Goal: Transaction & Acquisition: Purchase product/service

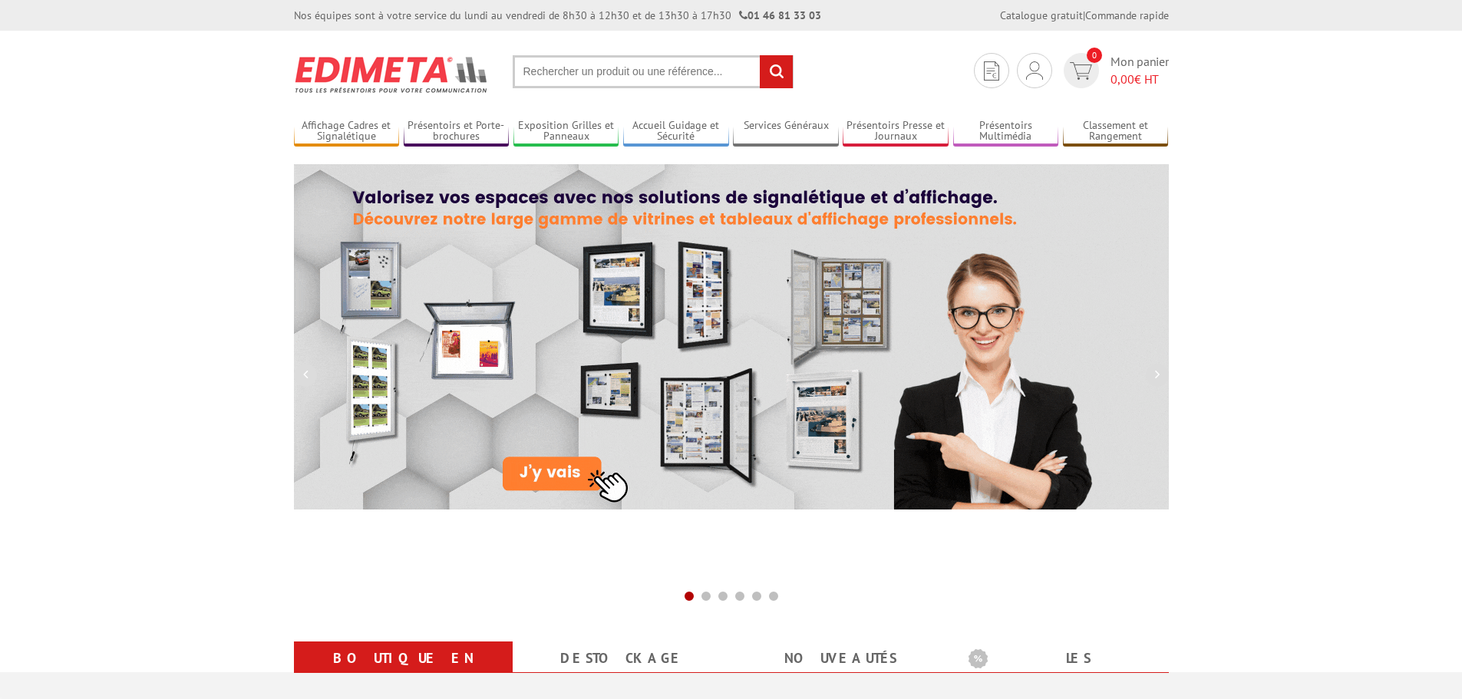
scroll to position [460, 0]
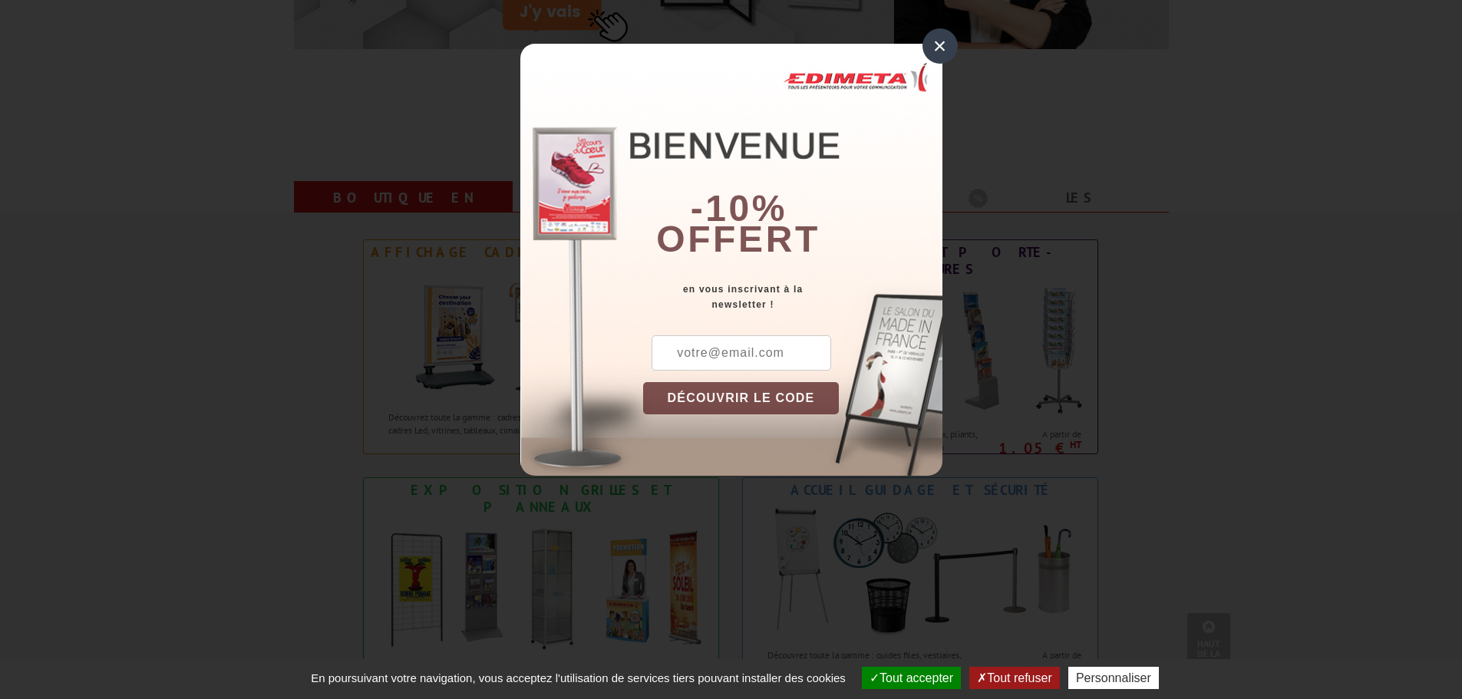
click at [946, 46] on div "×" at bounding box center [939, 45] width 35 height 35
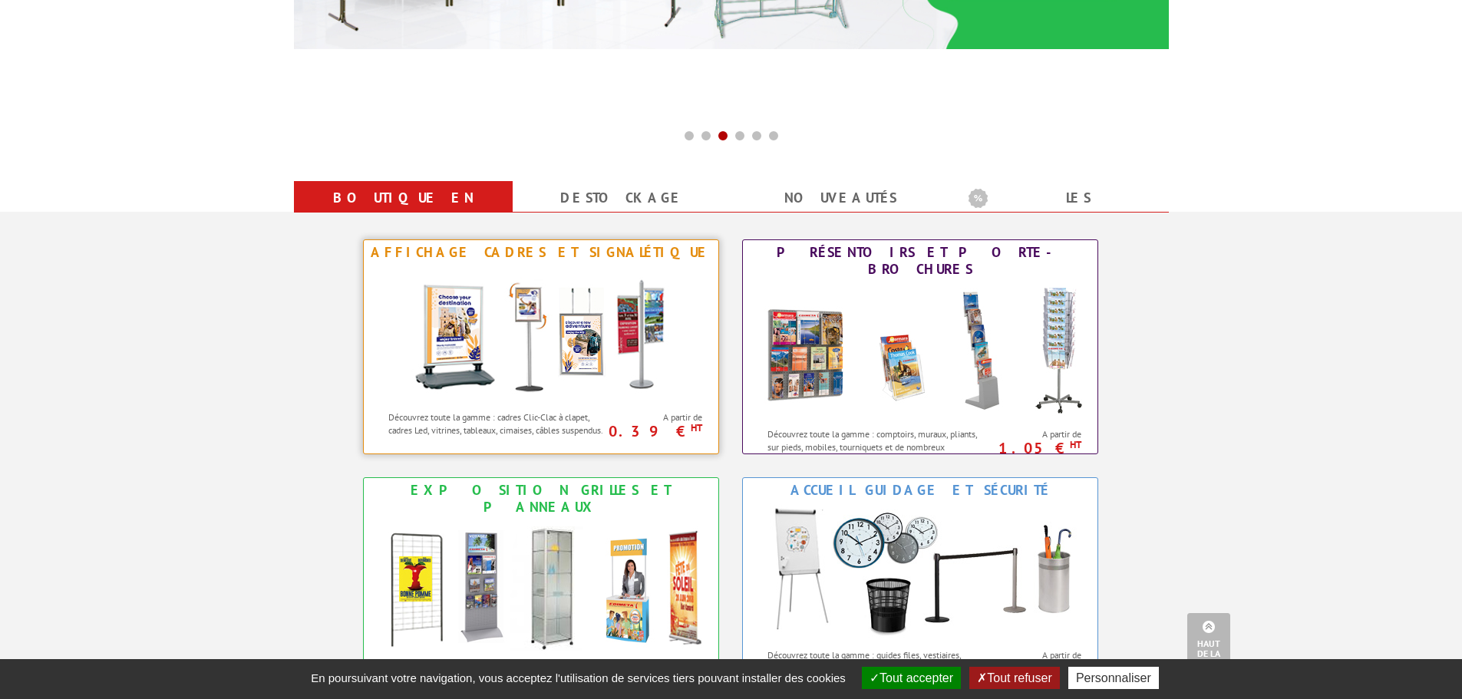
click at [549, 357] on img at bounding box center [541, 334] width 284 height 138
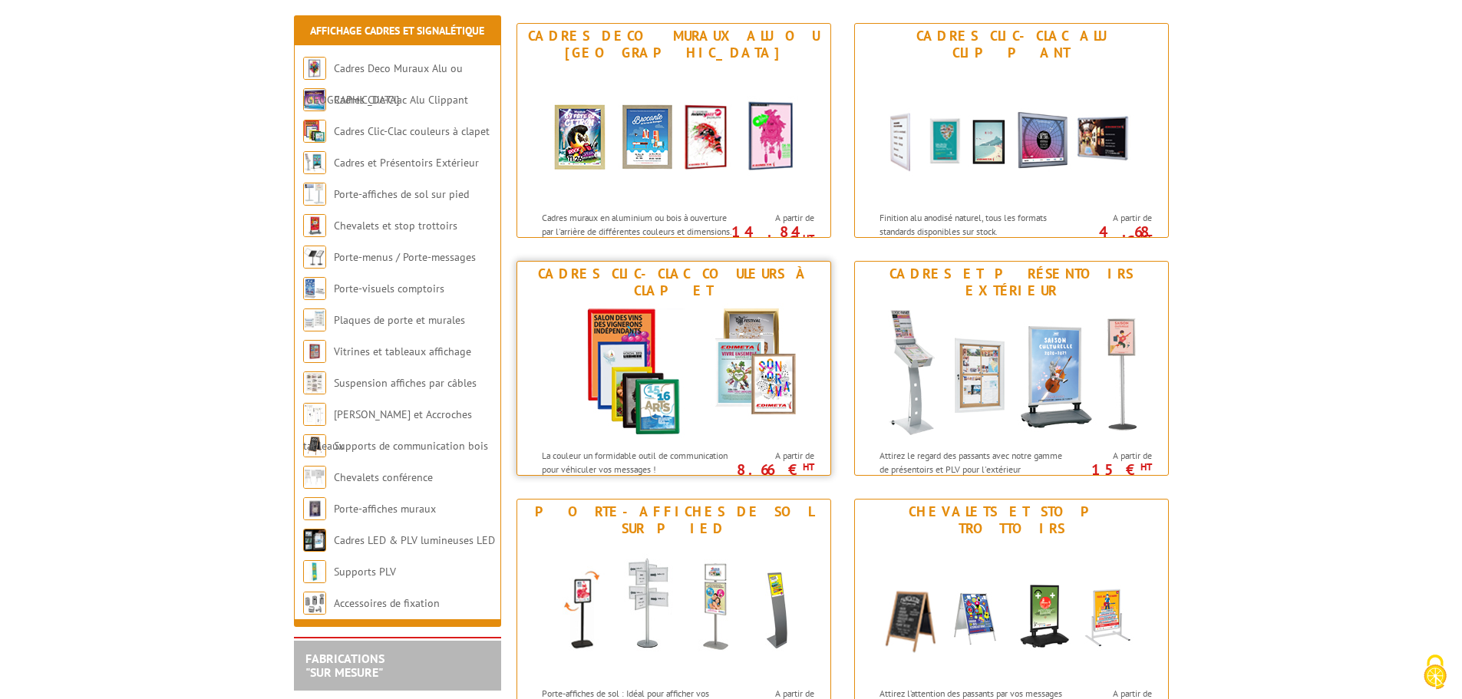
scroll to position [307, 0]
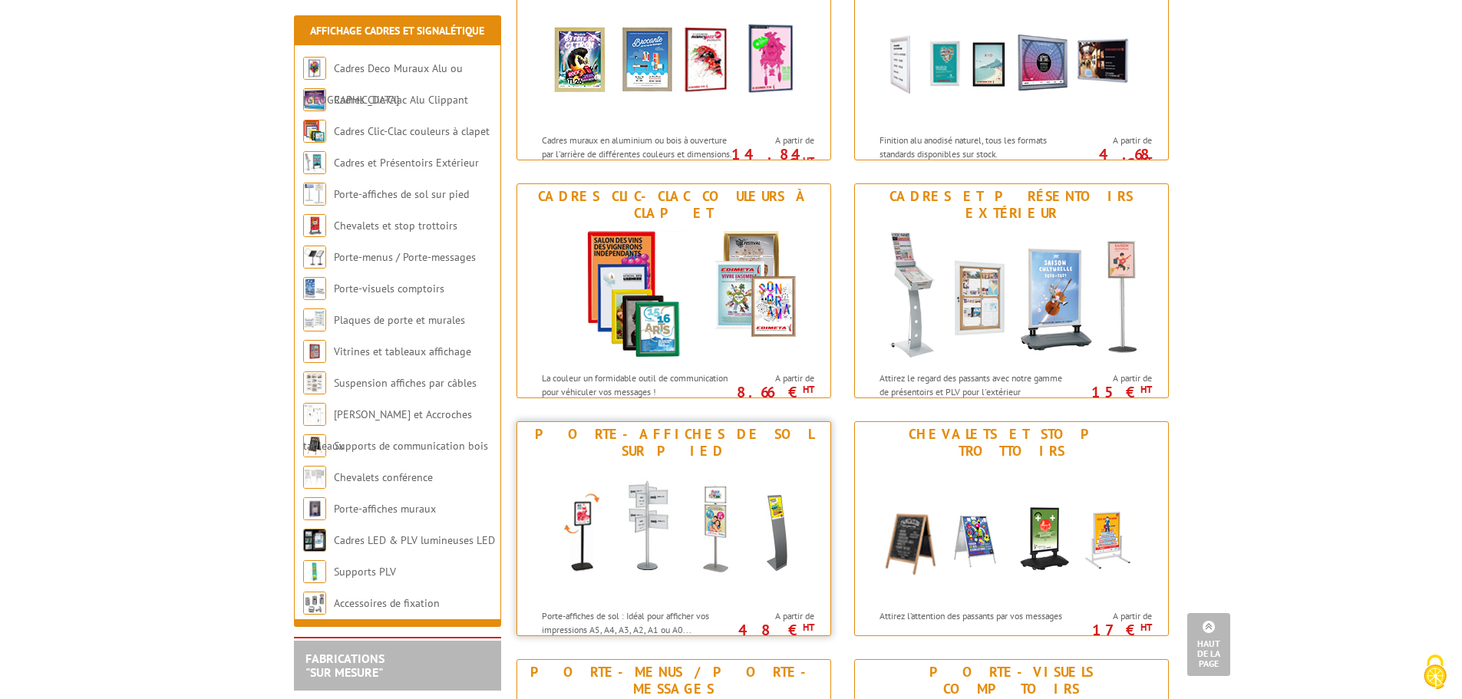
click at [661, 551] on img at bounding box center [674, 533] width 284 height 138
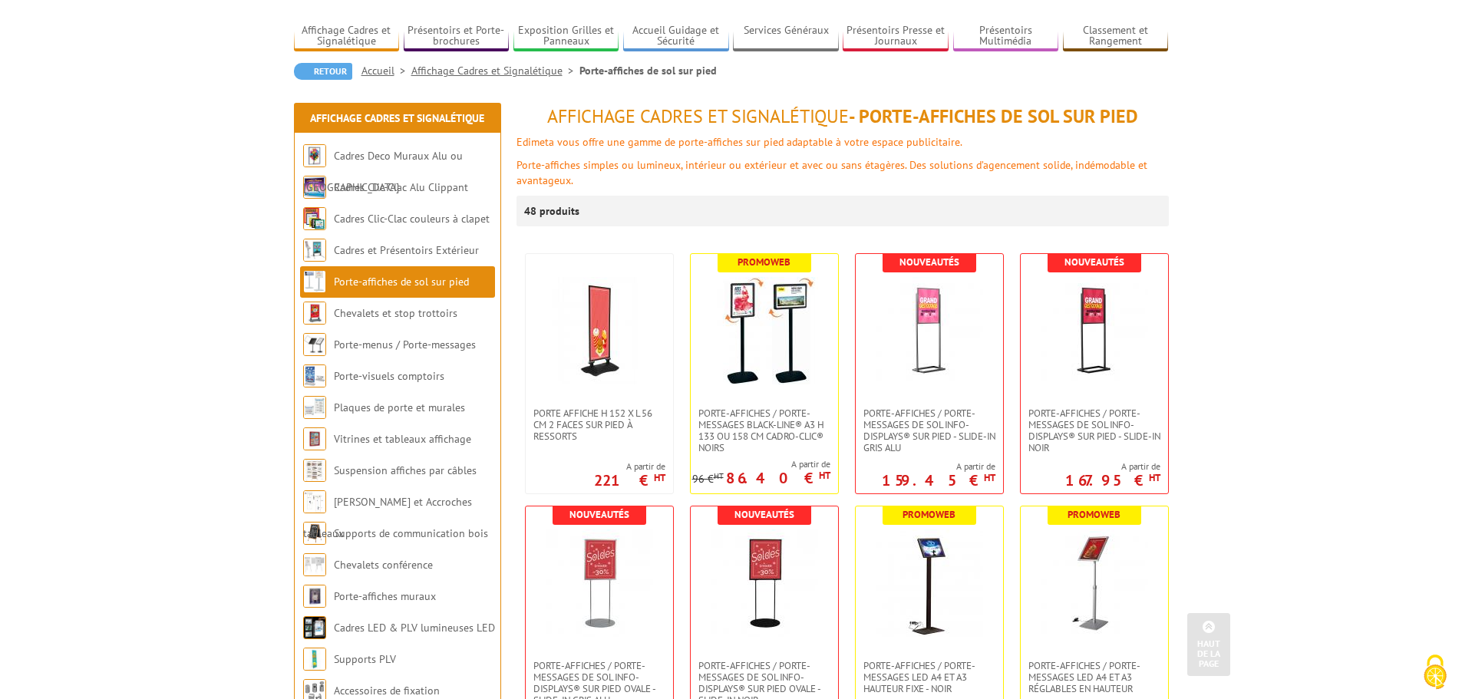
scroll to position [77, 0]
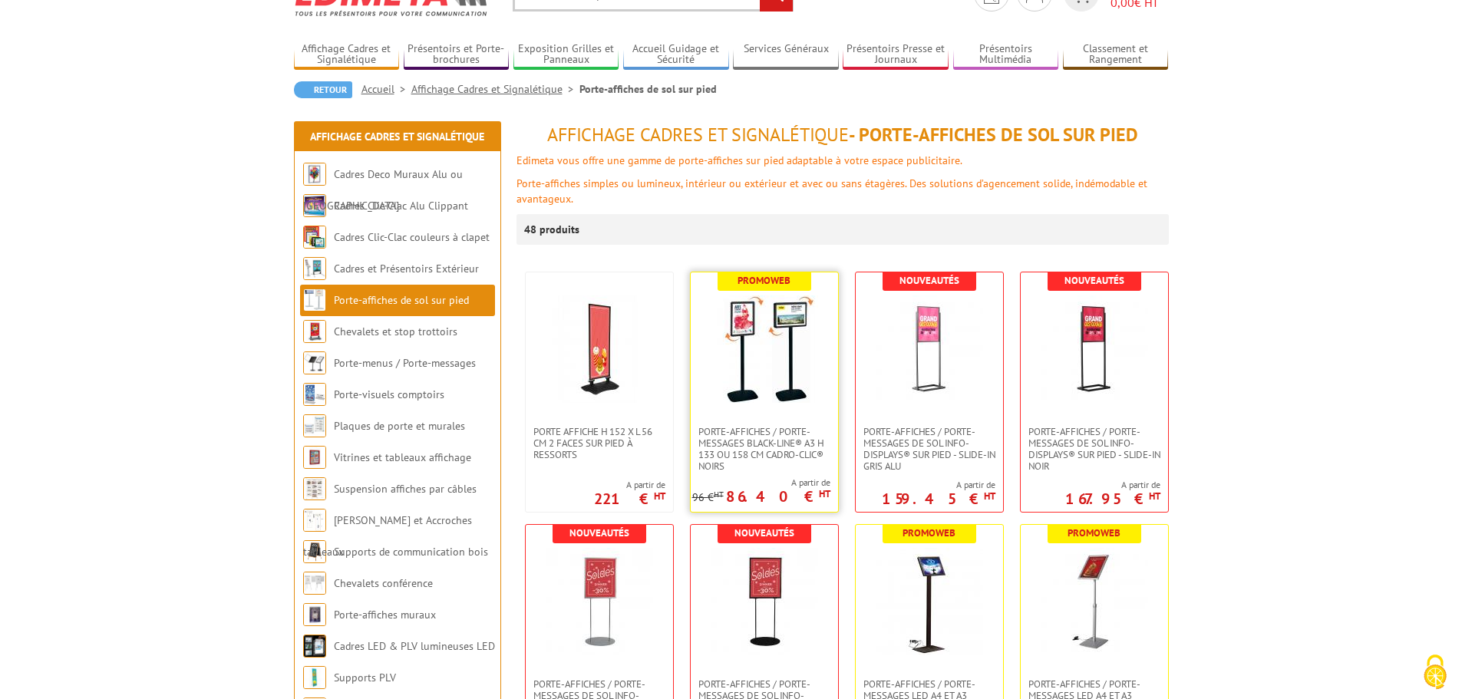
click at [757, 365] on img at bounding box center [764, 348] width 107 height 107
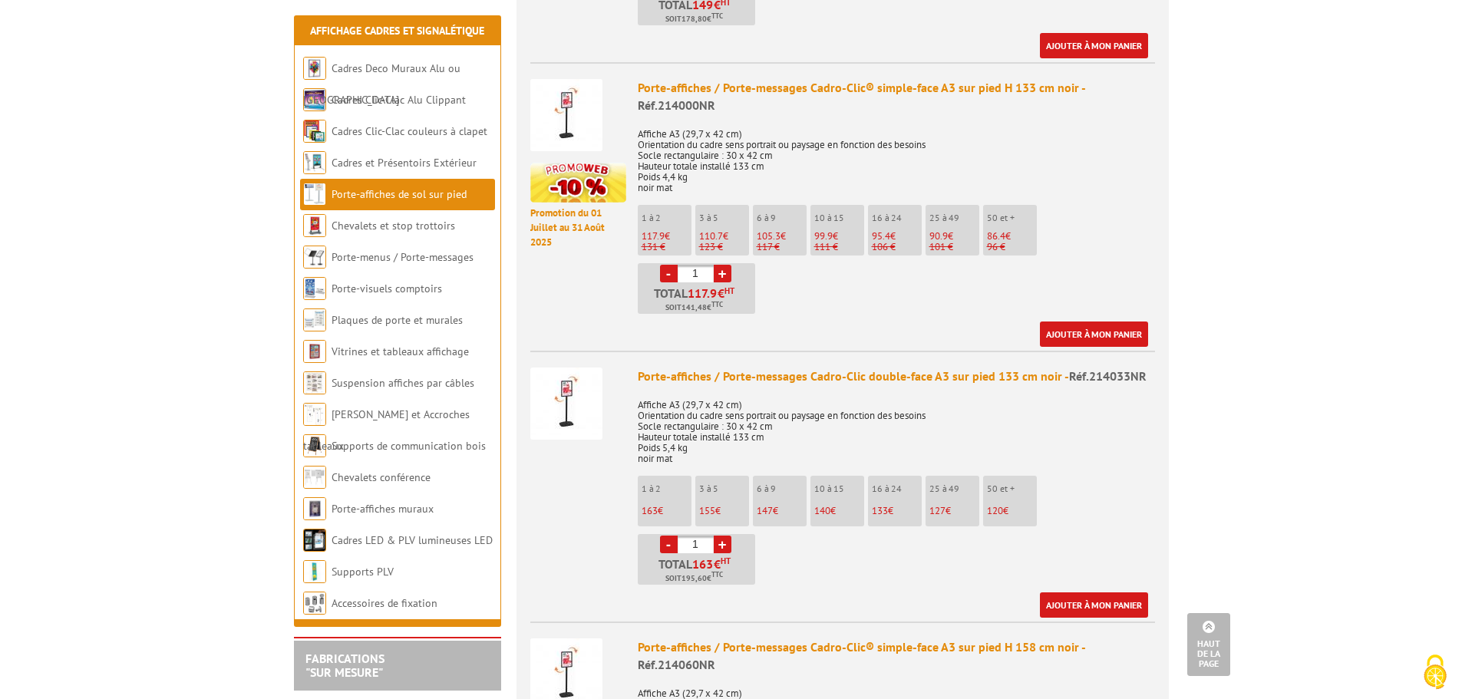
scroll to position [1228, 0]
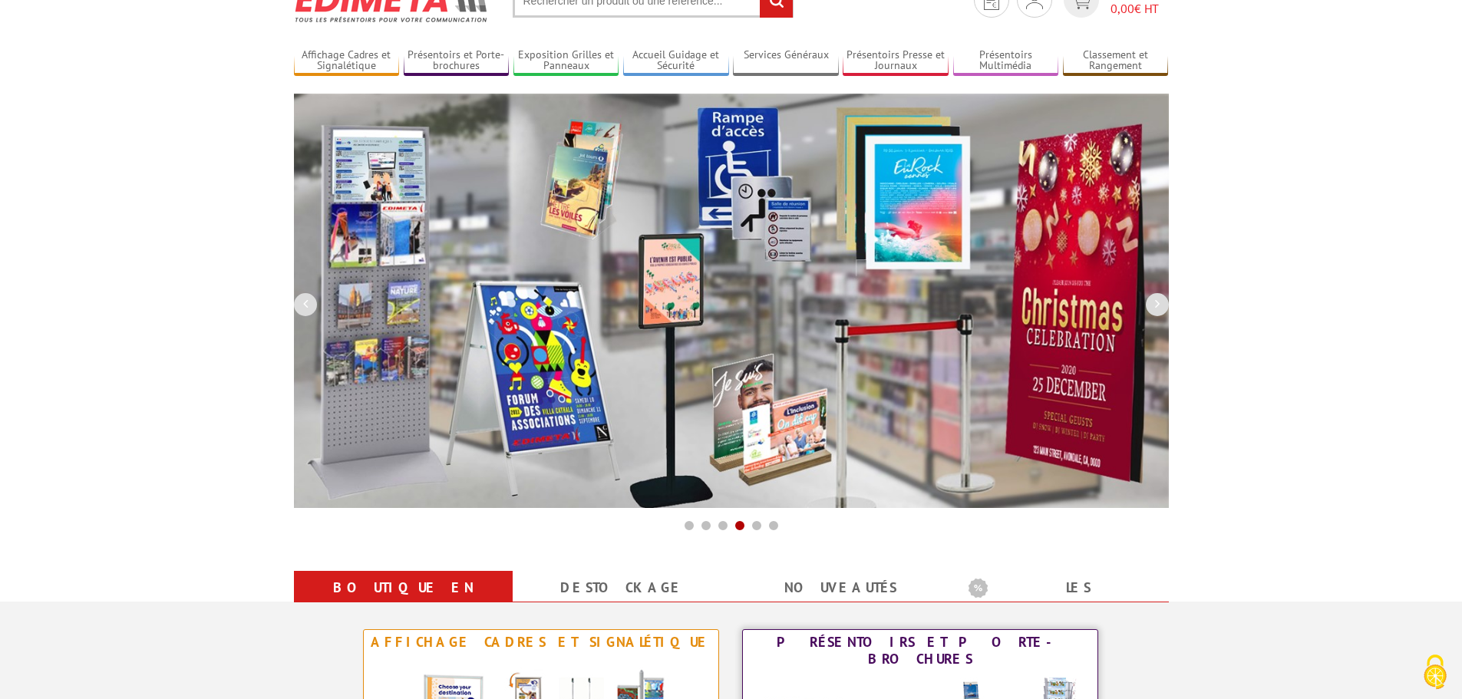
scroll to position [384, 0]
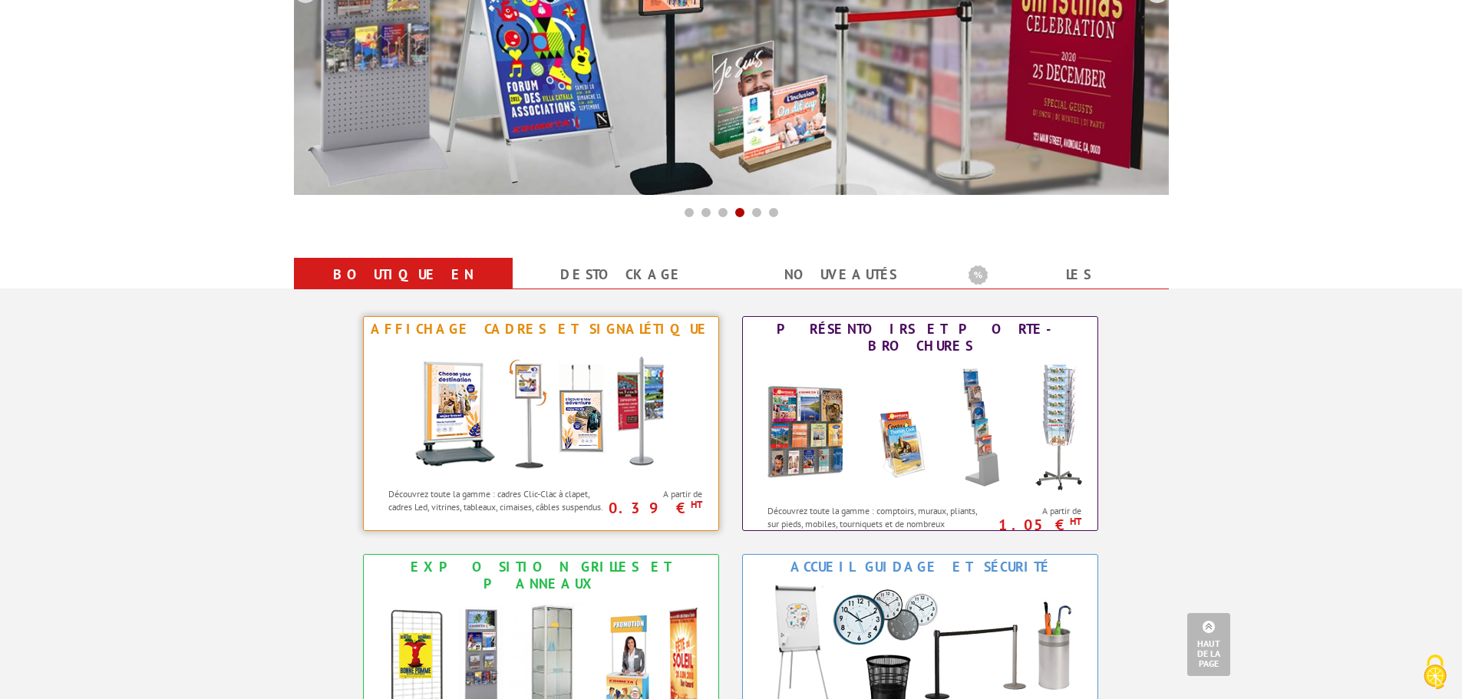
click at [620, 411] on img at bounding box center [541, 410] width 284 height 138
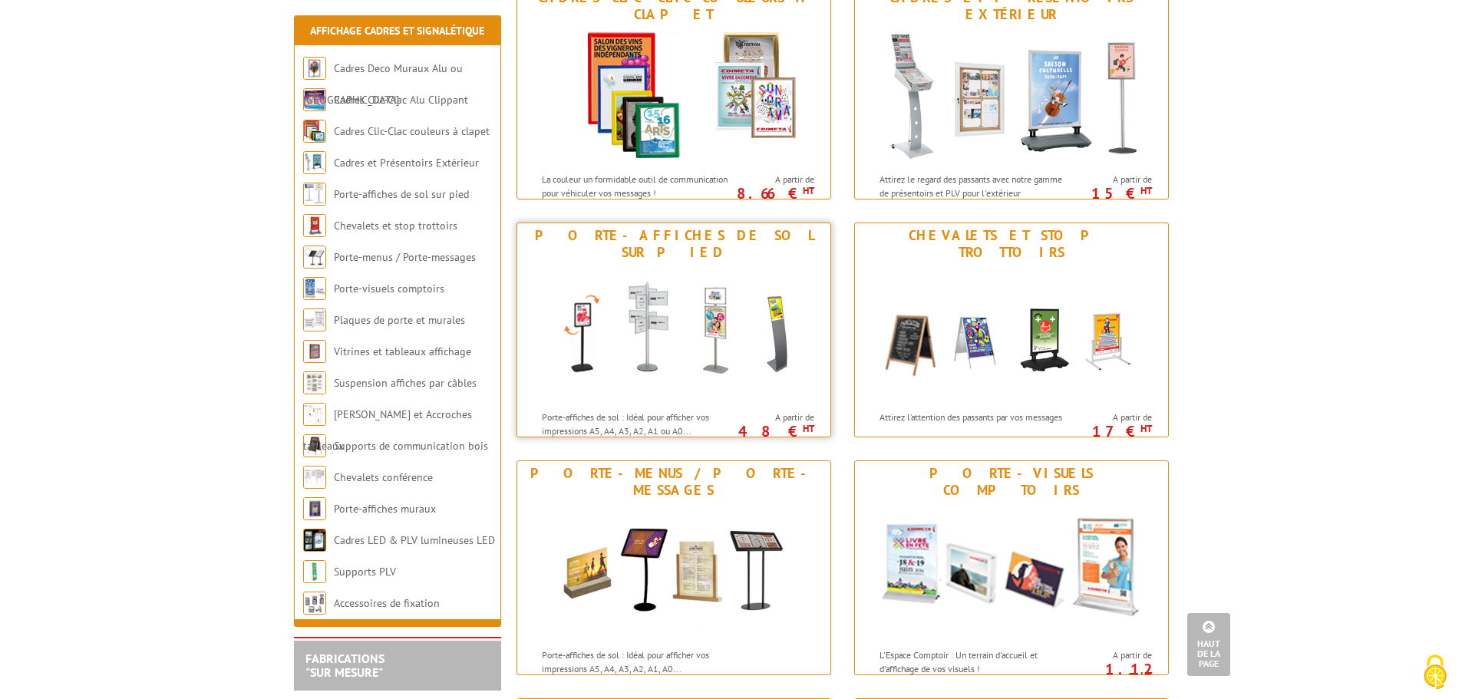
scroll to position [537, 0]
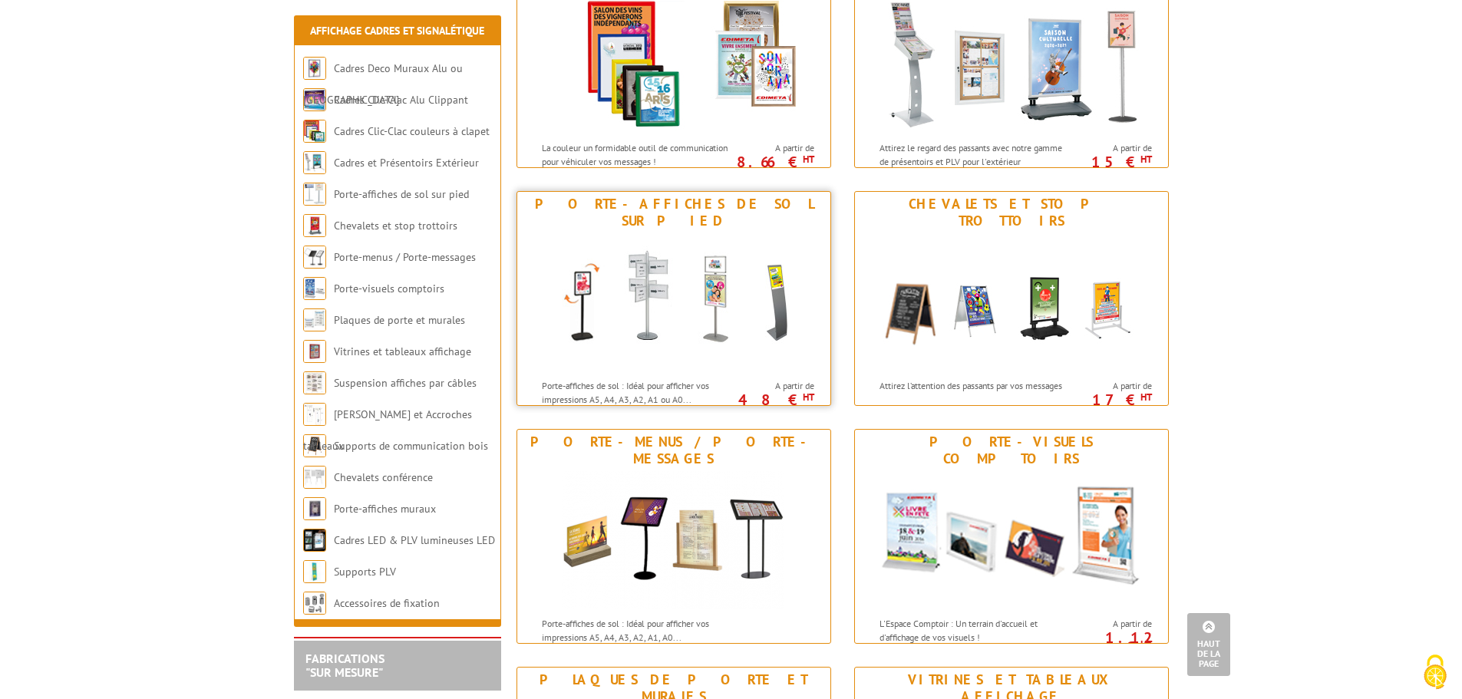
click at [665, 331] on img at bounding box center [674, 302] width 284 height 138
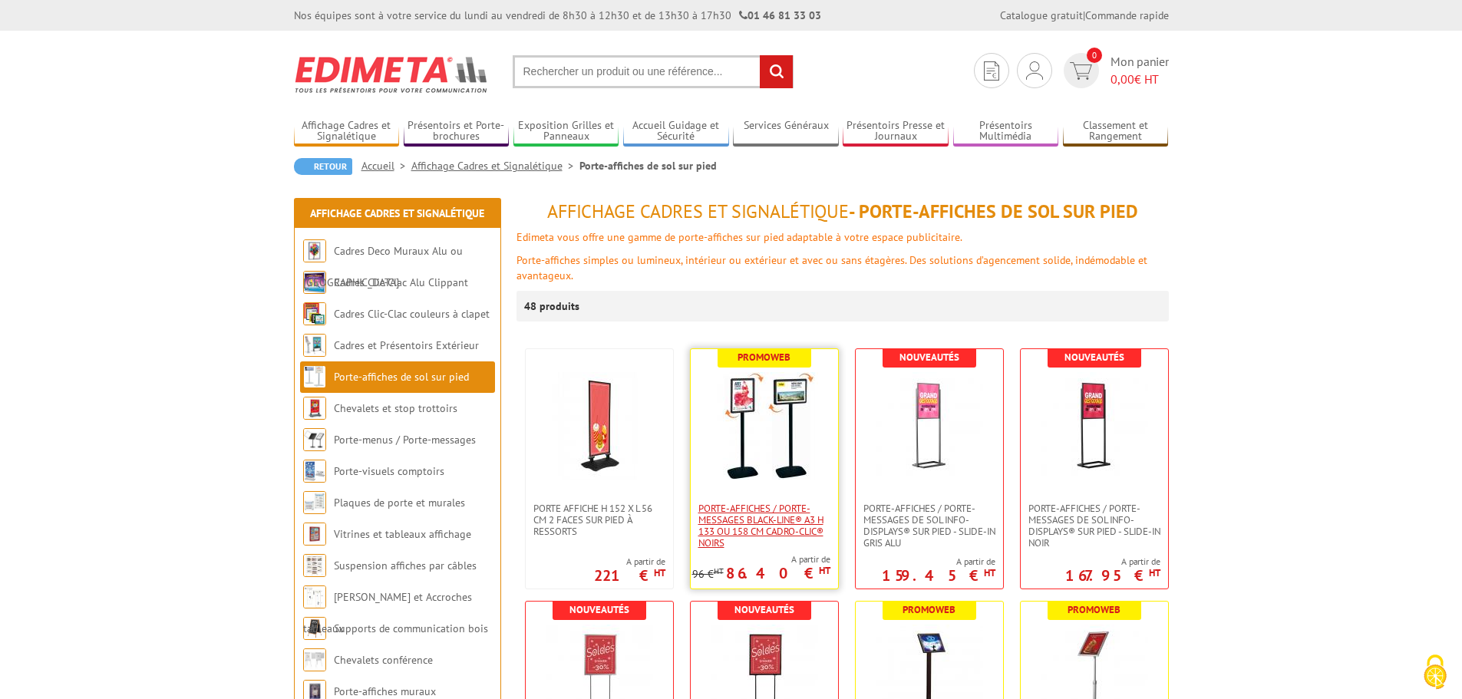
click at [780, 520] on span "Porte-affiches / Porte-messages Black-Line® A3 H 133 ou 158 cm Cadro-Clic® noirs" at bounding box center [764, 526] width 132 height 46
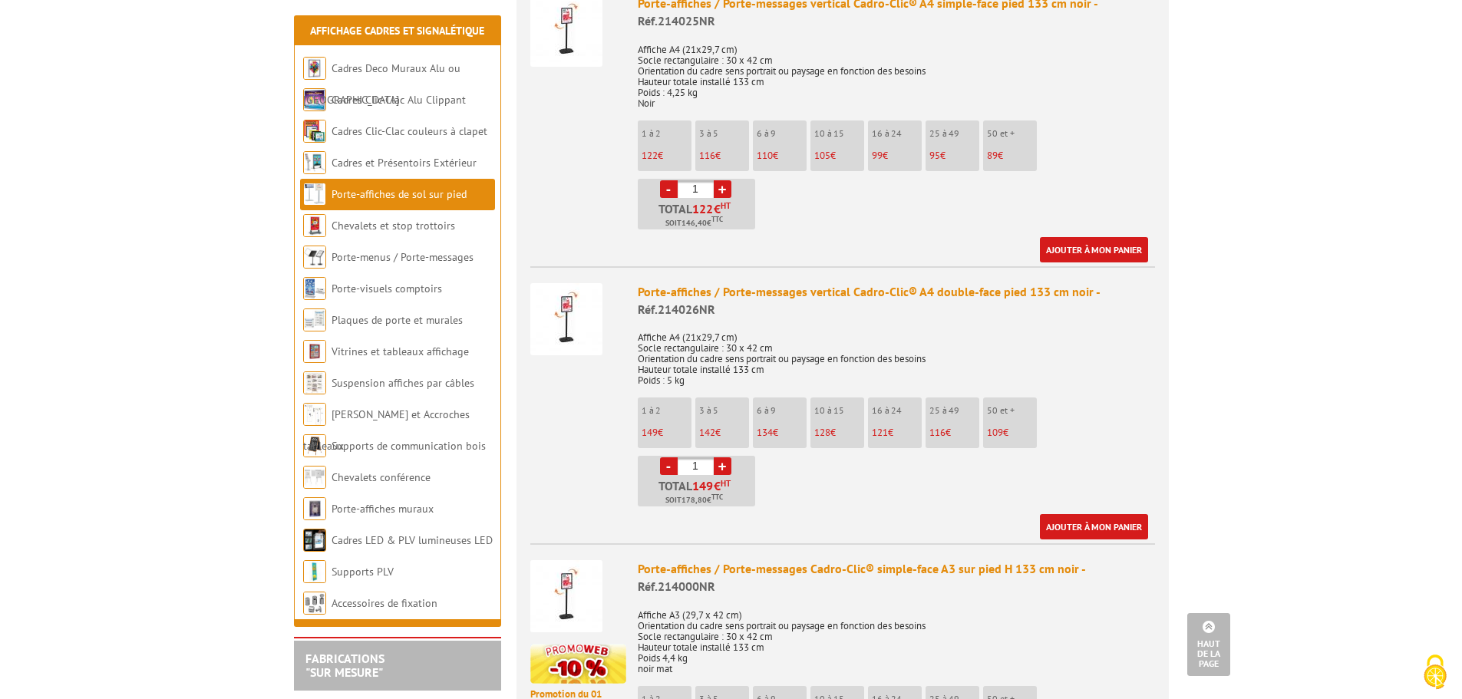
scroll to position [691, 0]
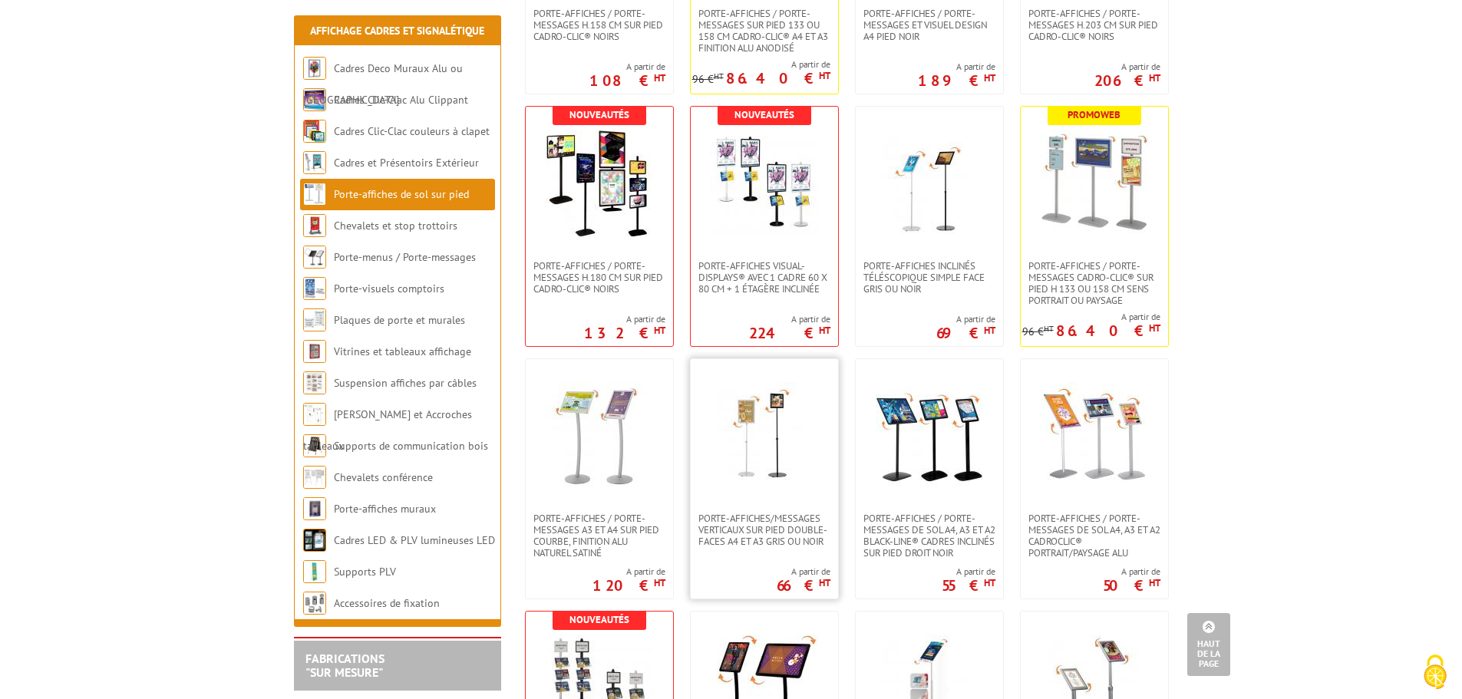
scroll to position [1228, 0]
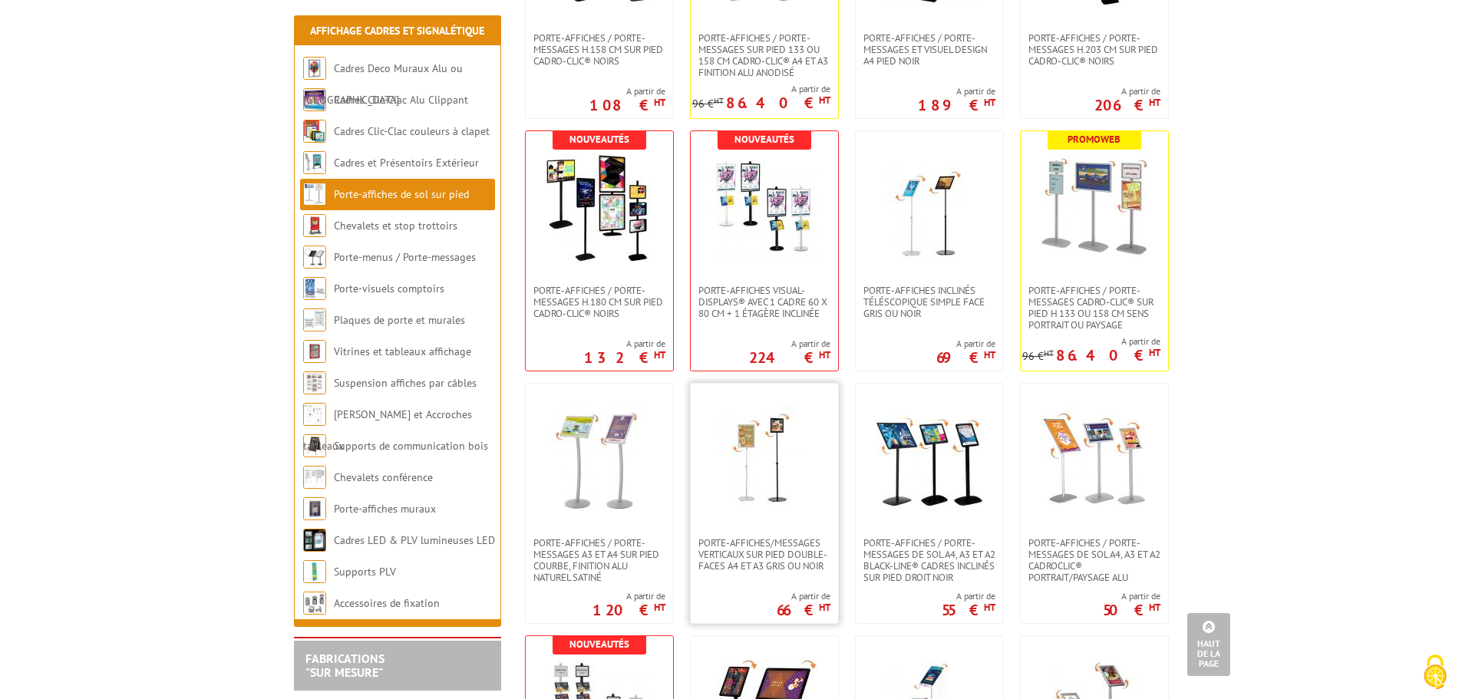
click at [760, 520] on link at bounding box center [764, 460] width 147 height 153
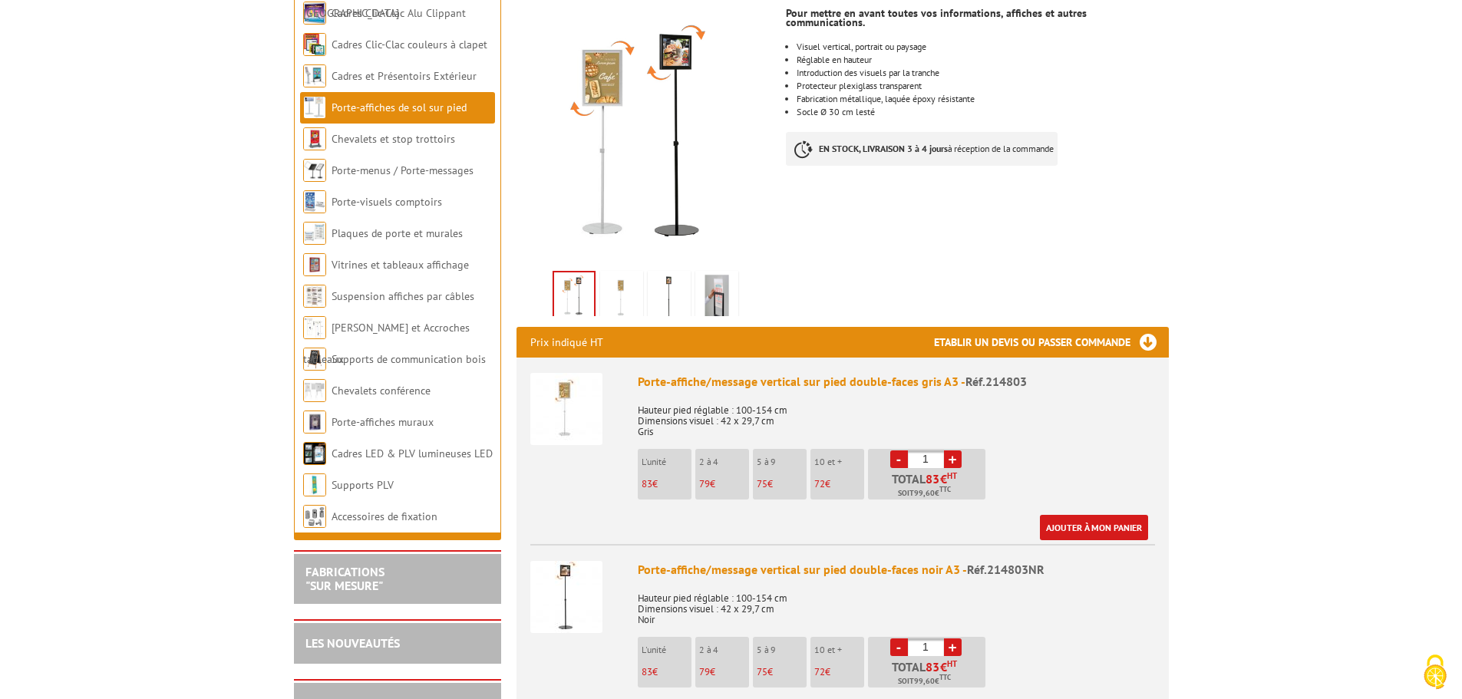
scroll to position [307, 0]
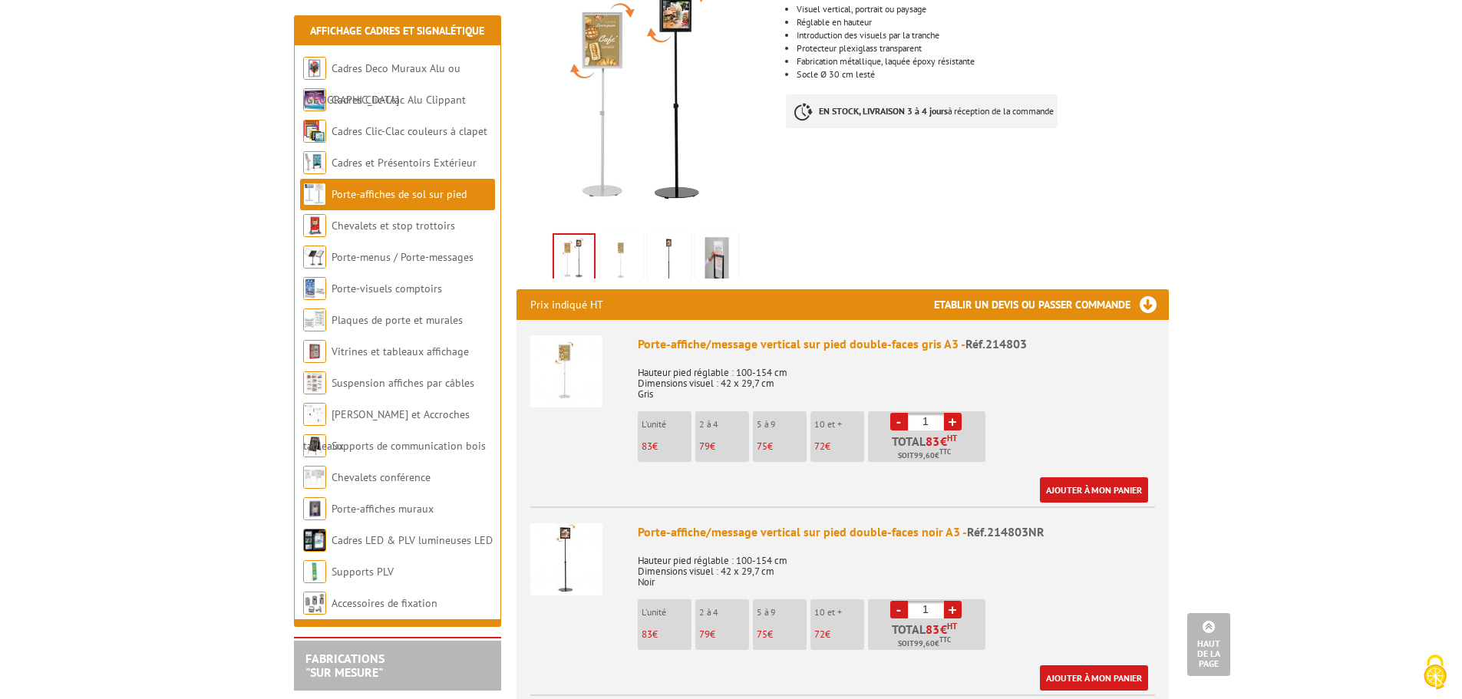
click at [835, 442] on p "72 €" at bounding box center [839, 446] width 50 height 11
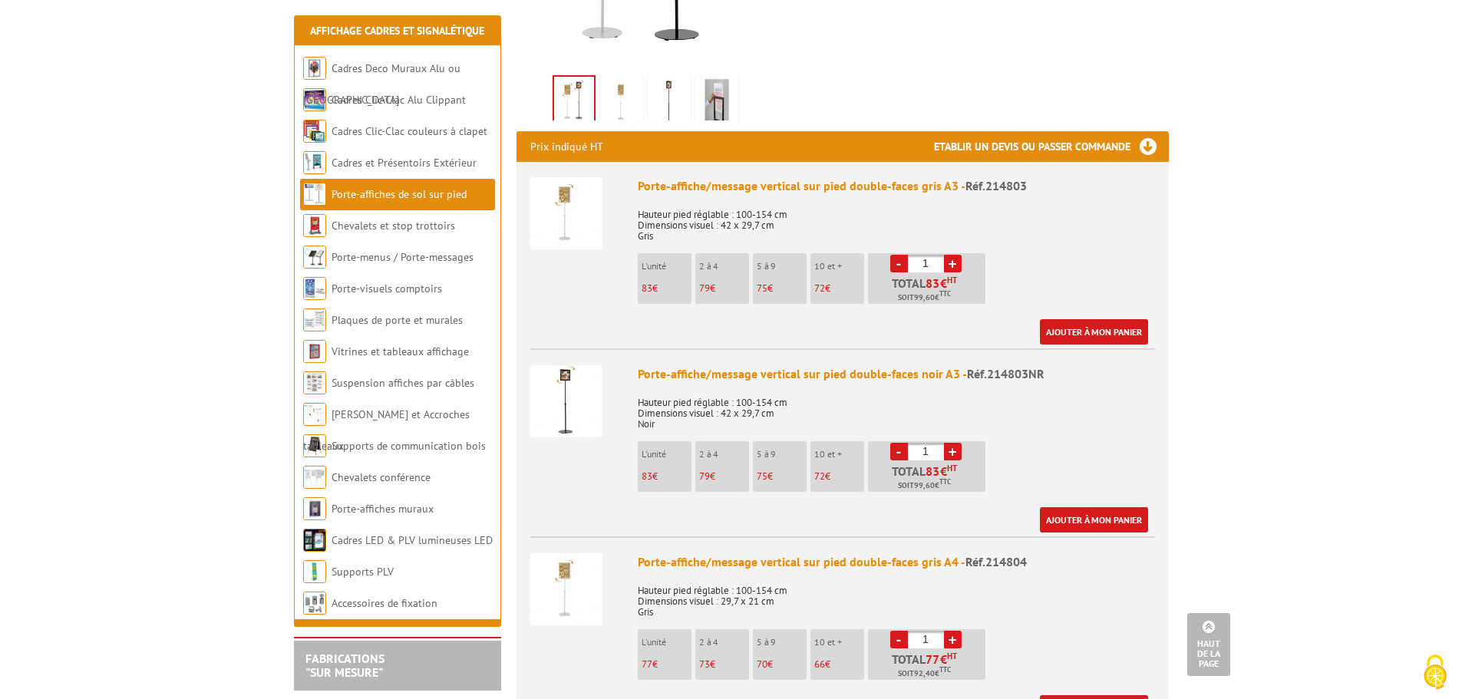
scroll to position [691, 0]
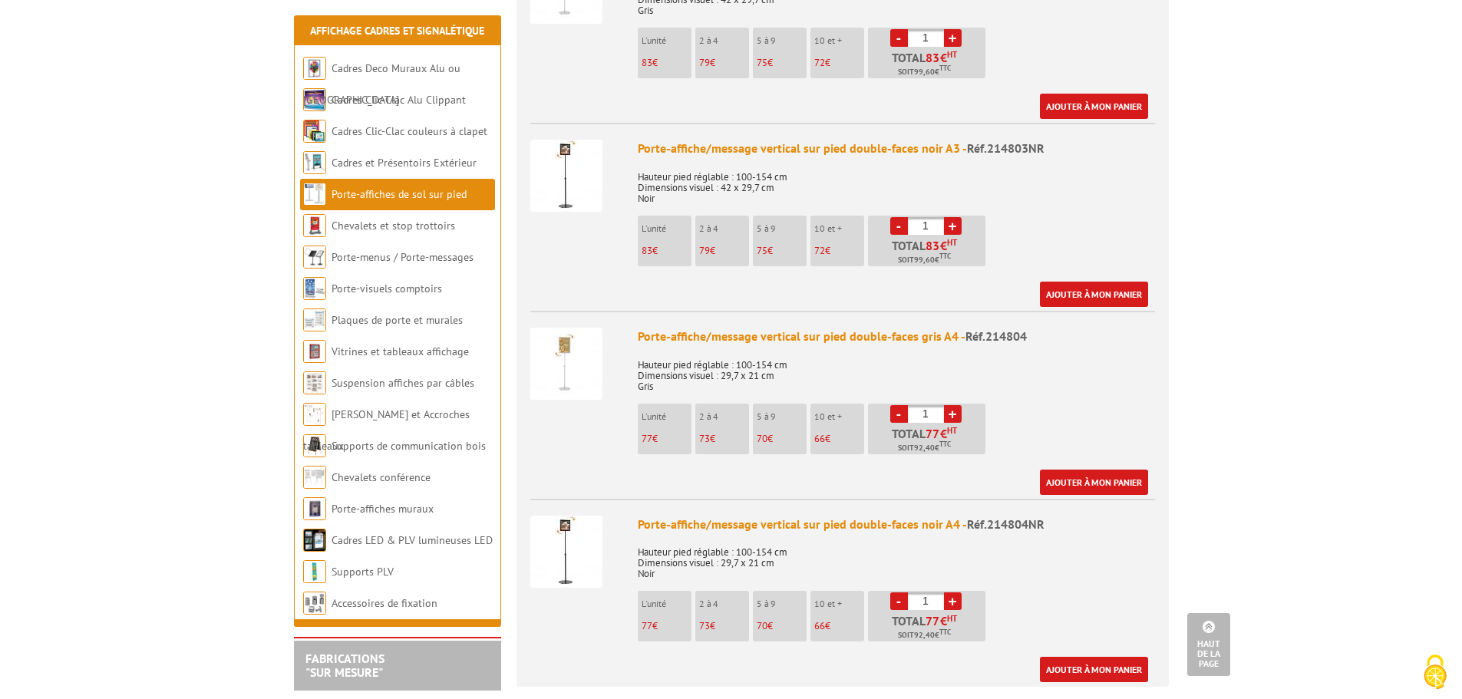
click at [951, 417] on link "+" at bounding box center [953, 414] width 18 height 18
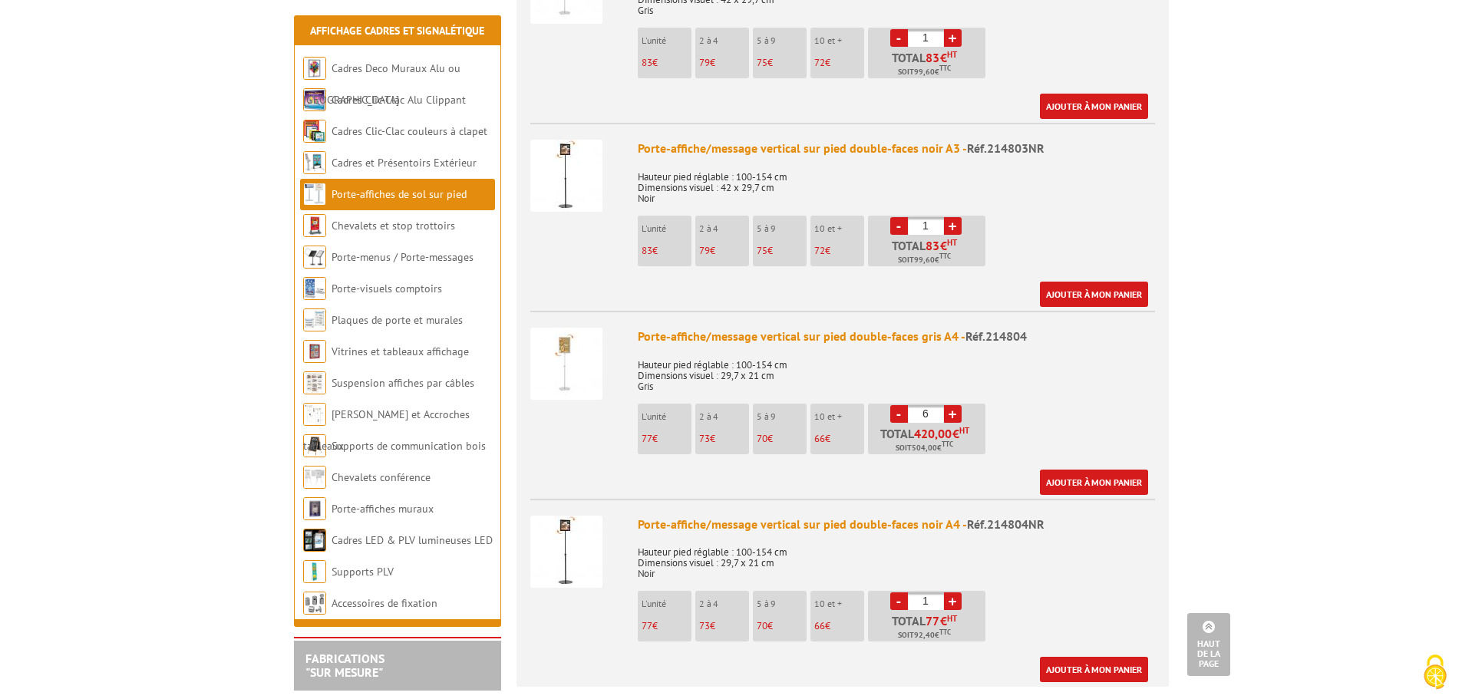
click at [951, 417] on link "+" at bounding box center [953, 414] width 18 height 18
type input "10"
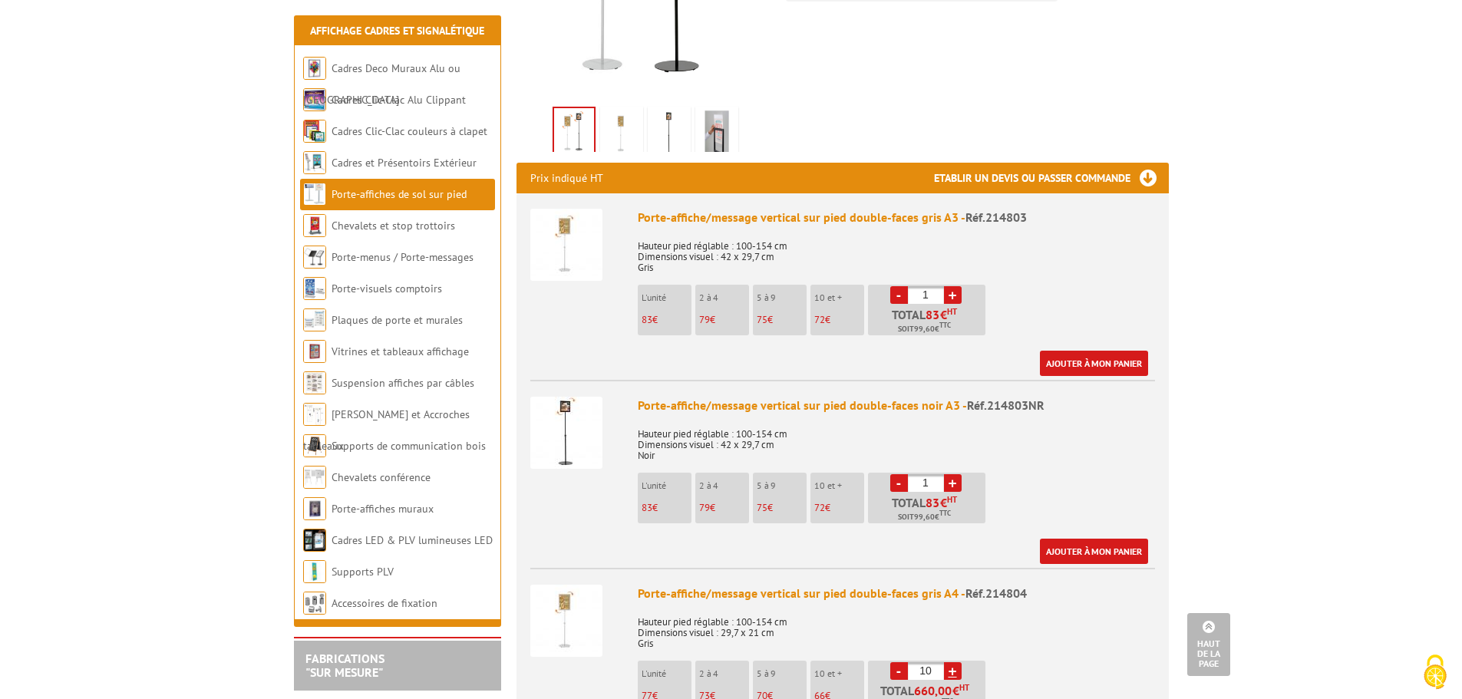
scroll to position [460, 0]
